Goal: Information Seeking & Learning: Learn about a topic

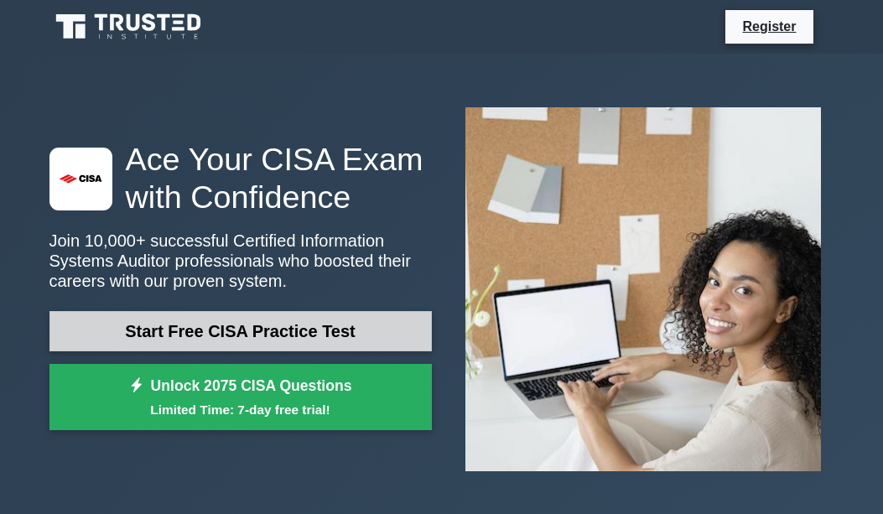
click at [181, 331] on link "Start Free CISA Practice Test" at bounding box center [240, 331] width 382 height 40
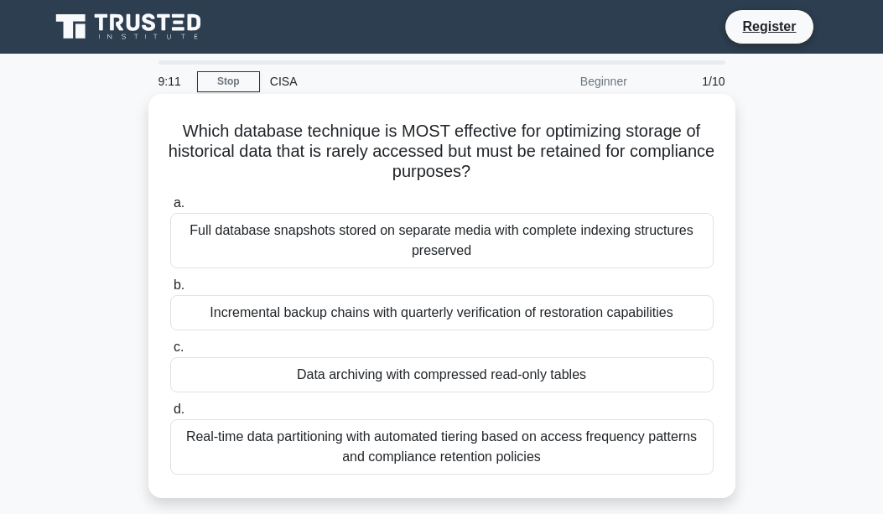
click at [618, 372] on div "Data archiving with compressed read-only tables" at bounding box center [441, 374] width 543 height 35
click at [170, 353] on input "c. Data archiving with compressed read-only tables" at bounding box center [170, 347] width 0 height 11
